Goal: Navigation & Orientation: Find specific page/section

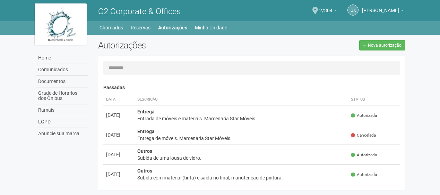
scroll to position [11, 0]
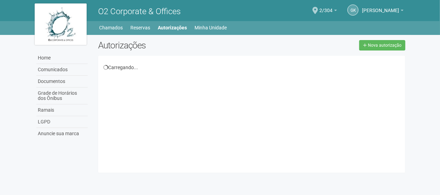
scroll to position [11, 0]
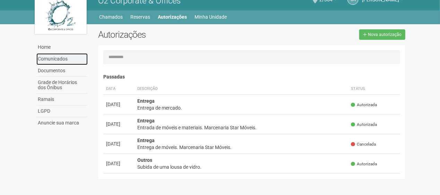
click at [63, 62] on link "Comunicados" at bounding box center [61, 59] width 51 height 12
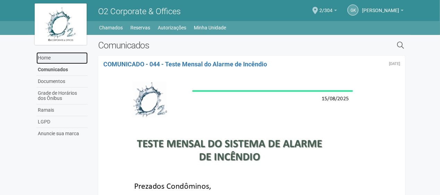
click at [58, 58] on link "Home" at bounding box center [61, 58] width 51 height 12
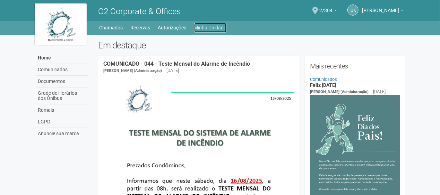
click at [213, 23] on link "Minha Unidade" at bounding box center [210, 28] width 32 height 10
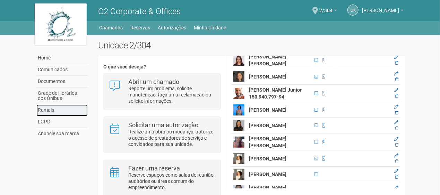
click at [61, 111] on link "Ramais" at bounding box center [61, 111] width 51 height 12
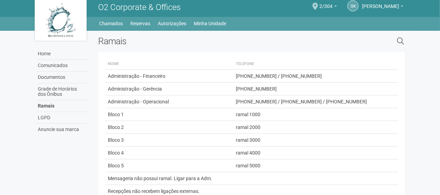
scroll to position [31, 0]
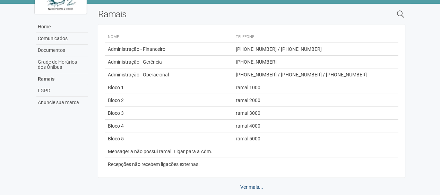
click at [256, 182] on link "Ver mais..." at bounding box center [252, 188] width 32 height 12
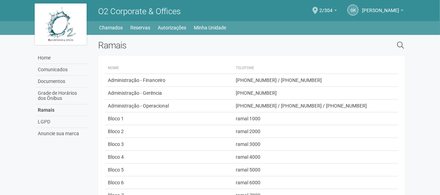
scroll to position [0, 0]
click at [304, 48] on h2 "Ramais" at bounding box center [212, 45] width 228 height 10
click at [49, 83] on link "Documentos" at bounding box center [61, 82] width 51 height 12
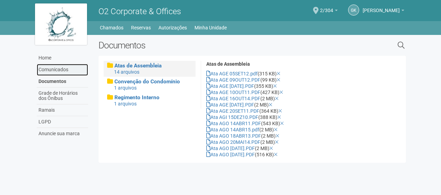
click at [45, 69] on link "Comunicados" at bounding box center [62, 70] width 51 height 12
